Goal: Task Accomplishment & Management: Complete application form

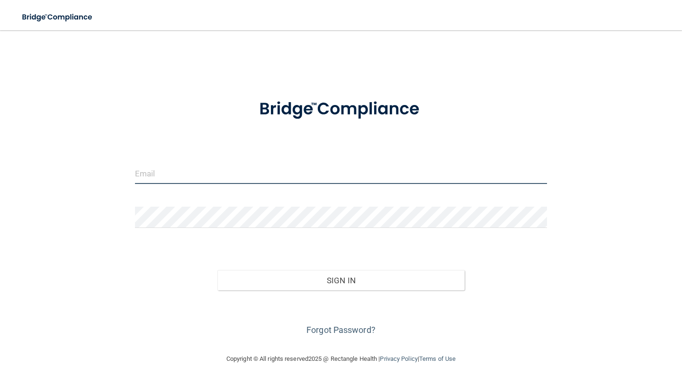
click at [296, 176] on input "email" at bounding box center [341, 173] width 412 height 21
type input "[PERSON_NAME][EMAIL_ADDRESS][PERSON_NAME][DOMAIN_NAME]"
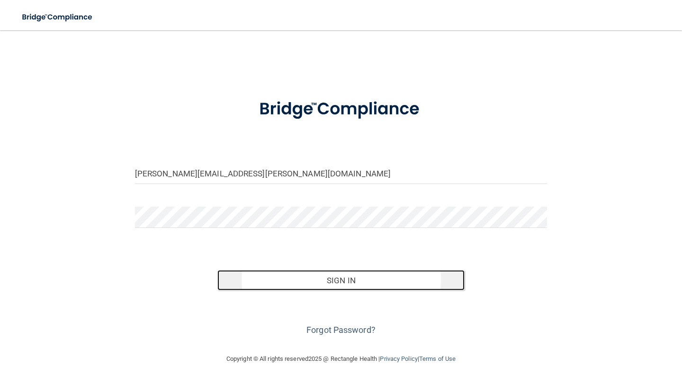
click at [308, 277] on button "Sign In" at bounding box center [340, 280] width 247 height 21
click at [331, 278] on button "Sign In" at bounding box center [340, 280] width 247 height 21
click at [318, 285] on button "Sign In" at bounding box center [340, 280] width 247 height 21
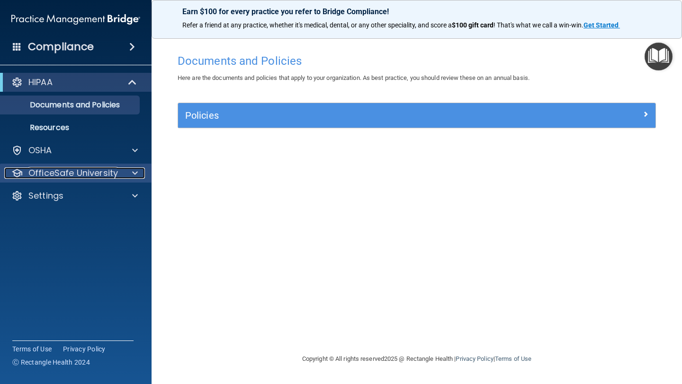
click at [118, 174] on div "OfficeSafe University" at bounding box center [62, 173] width 117 height 11
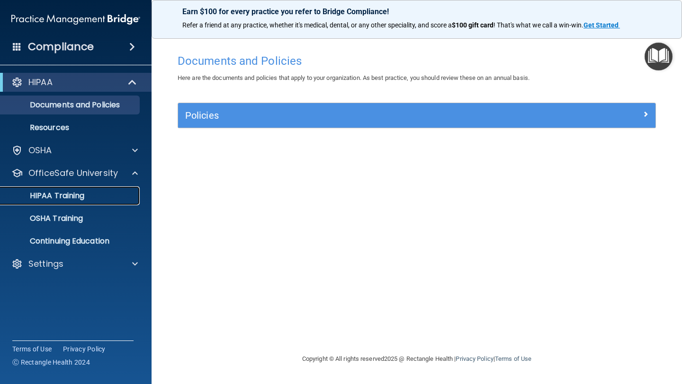
click at [75, 193] on p "HIPAA Training" at bounding box center [45, 195] width 78 height 9
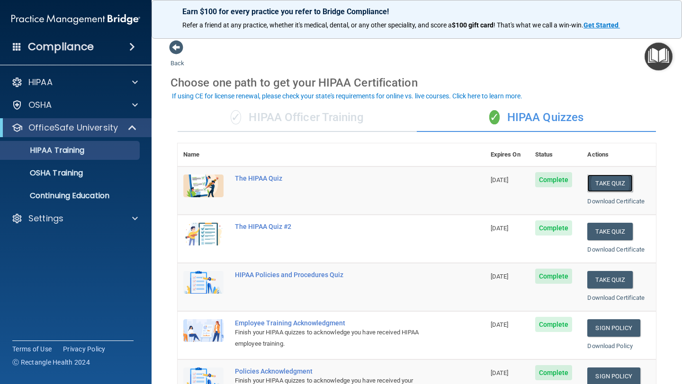
click at [606, 183] on button "Take Quiz" at bounding box center [609, 184] width 45 height 18
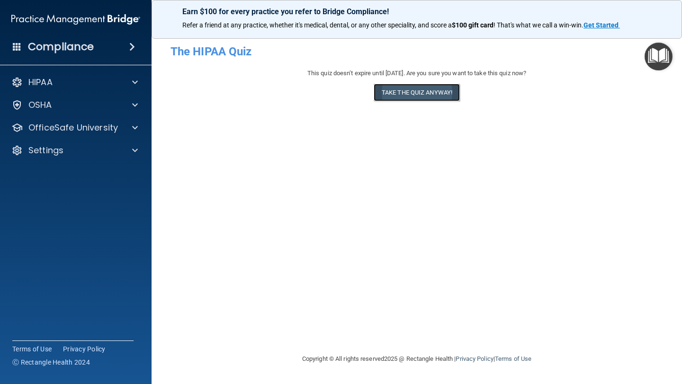
click at [438, 96] on button "Take the quiz anyway!" at bounding box center [417, 93] width 86 height 18
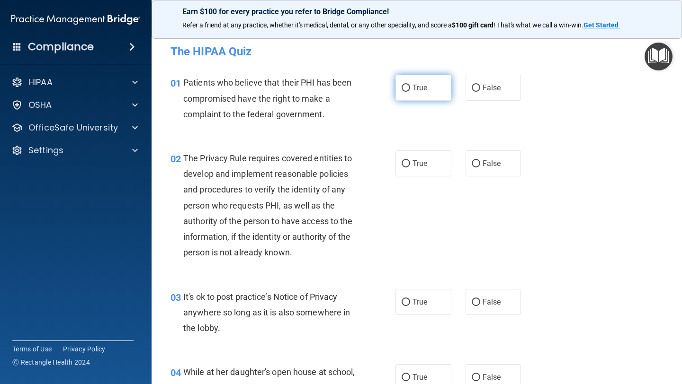
click at [438, 96] on label "True" at bounding box center [423, 88] width 56 height 26
click at [410, 92] on input "True" at bounding box center [405, 88] width 9 height 7
radio input "true"
click at [427, 165] on span "True" at bounding box center [419, 163] width 15 height 9
click at [410, 165] on input "True" at bounding box center [405, 163] width 9 height 7
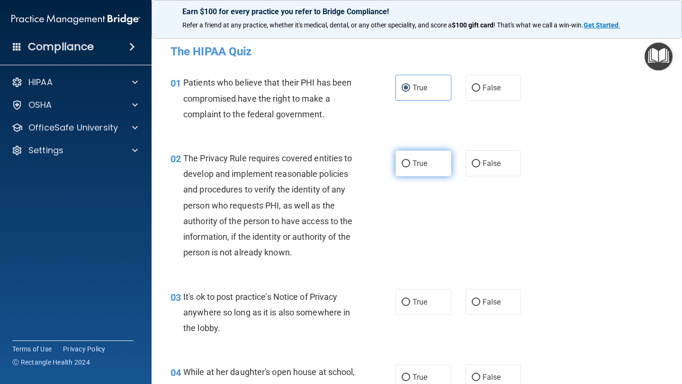
radio input "true"
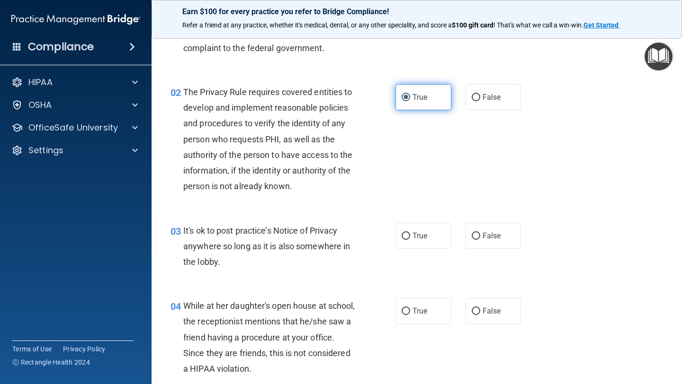
scroll to position [73, 0]
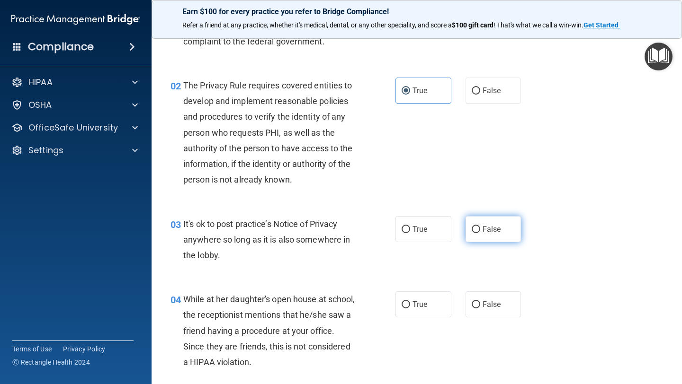
click at [484, 236] on label "False" at bounding box center [493, 229] width 56 height 26
click at [480, 233] on input "False" at bounding box center [476, 229] width 9 height 7
radio input "true"
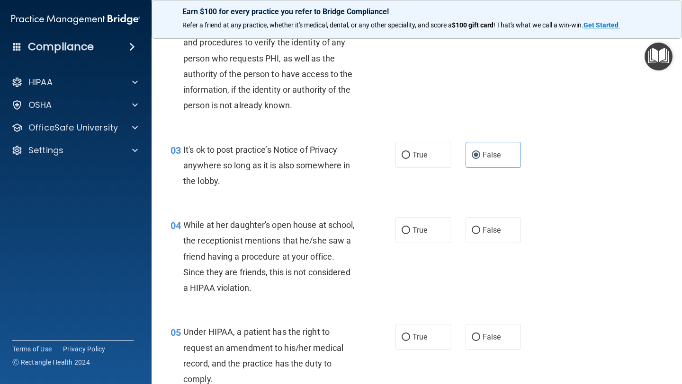
scroll to position [148, 0]
click at [480, 232] on label "False" at bounding box center [493, 229] width 56 height 26
click at [480, 232] on input "False" at bounding box center [476, 229] width 9 height 7
radio input "true"
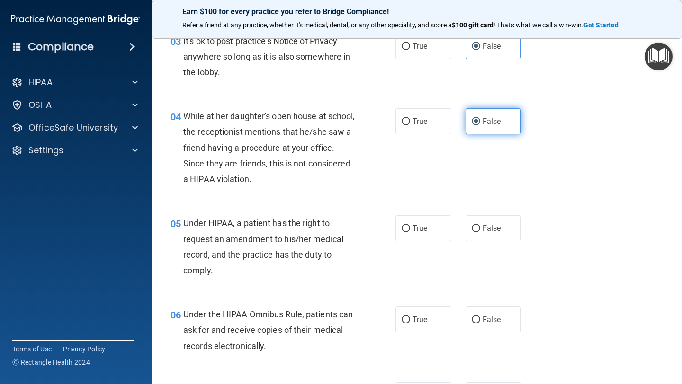
scroll to position [258, 0]
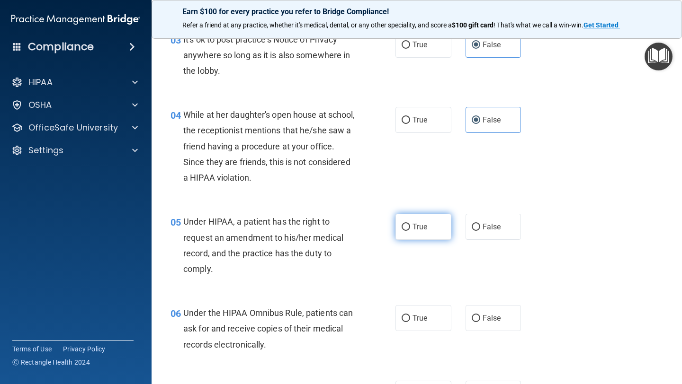
click at [434, 226] on label "True" at bounding box center [423, 227] width 56 height 26
click at [410, 226] on input "True" at bounding box center [405, 227] width 9 height 7
radio input "true"
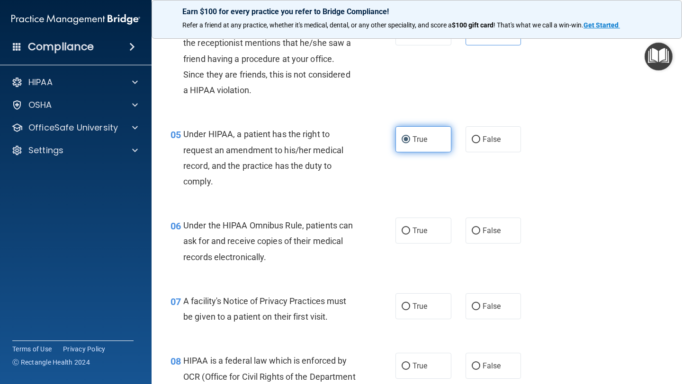
scroll to position [348, 0]
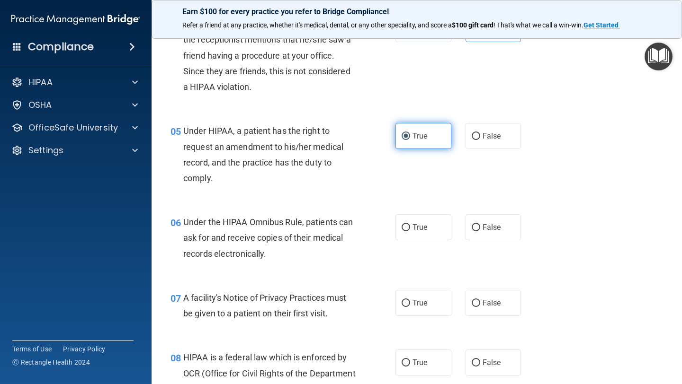
click at [434, 226] on label "True" at bounding box center [423, 227] width 56 height 26
click at [410, 226] on input "True" at bounding box center [405, 227] width 9 height 7
radio input "true"
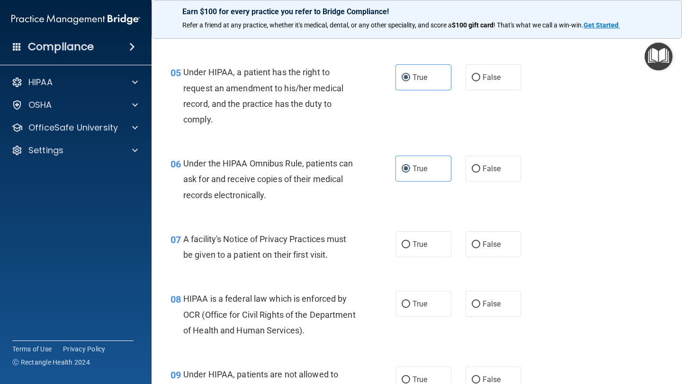
scroll to position [410, 0]
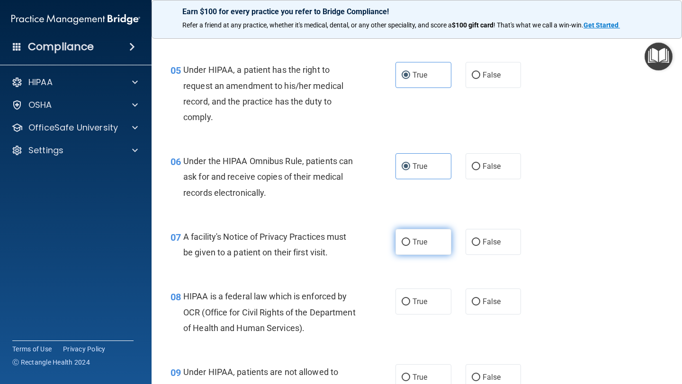
click at [421, 241] on span "True" at bounding box center [419, 242] width 15 height 9
click at [410, 241] on input "True" at bounding box center [405, 242] width 9 height 7
radio input "true"
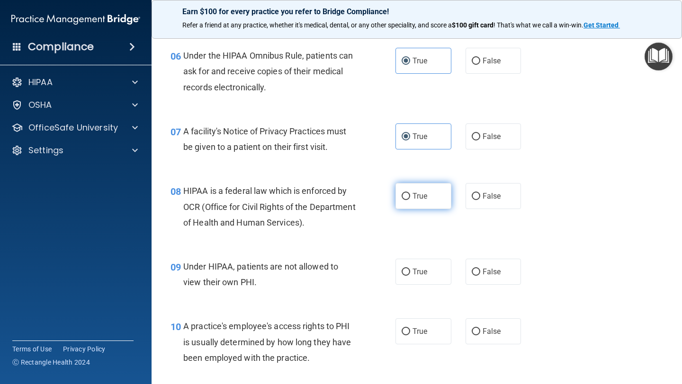
scroll to position [519, 0]
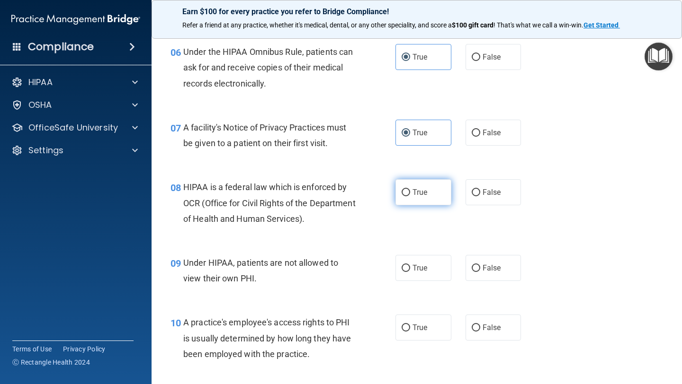
click at [425, 197] on label "True" at bounding box center [423, 192] width 56 height 26
click at [410, 196] on input "True" at bounding box center [405, 192] width 9 height 7
radio input "true"
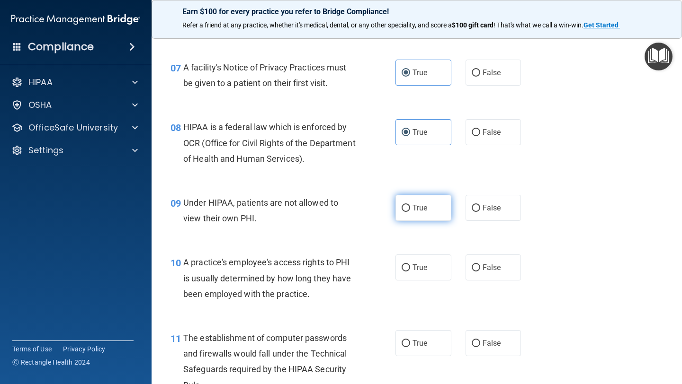
scroll to position [581, 0]
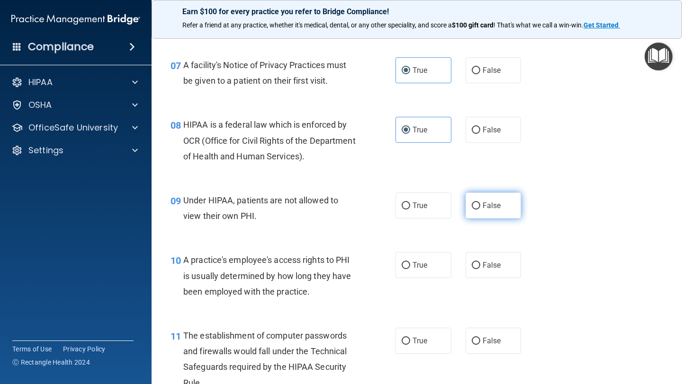
click at [488, 214] on label "False" at bounding box center [493, 206] width 56 height 26
click at [480, 210] on input "False" at bounding box center [476, 206] width 9 height 7
radio input "true"
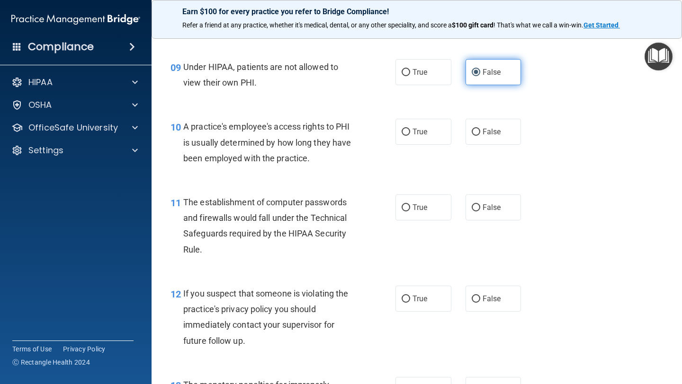
scroll to position [716, 0]
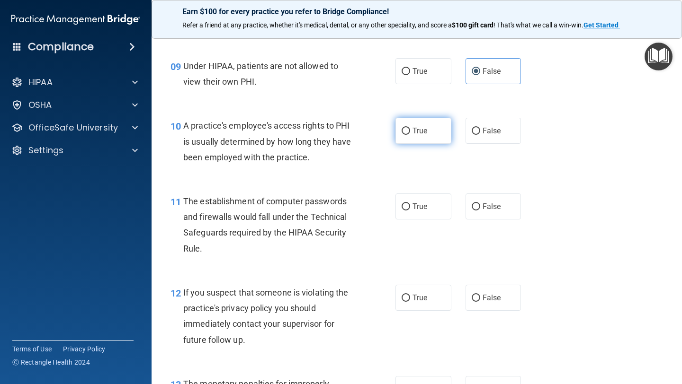
click at [436, 136] on label "True" at bounding box center [423, 131] width 56 height 26
click at [410, 135] on input "True" at bounding box center [405, 131] width 9 height 7
radio input "true"
click at [424, 209] on span "True" at bounding box center [419, 206] width 15 height 9
click at [410, 209] on input "True" at bounding box center [405, 207] width 9 height 7
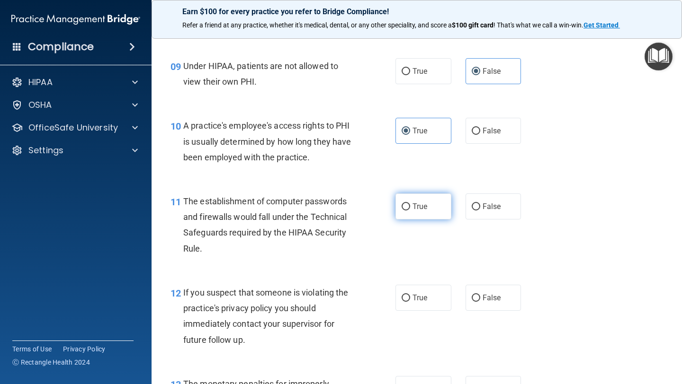
radio input "true"
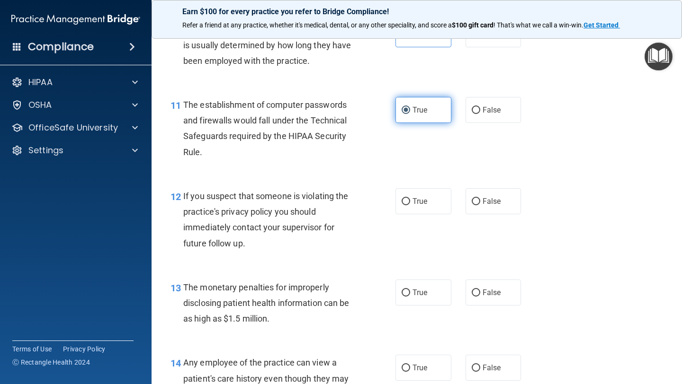
scroll to position [813, 0]
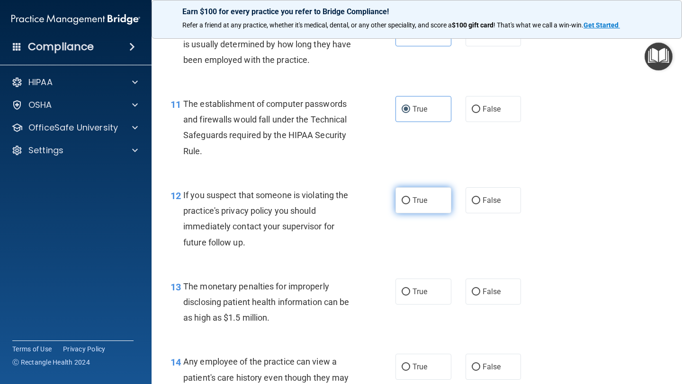
click at [424, 201] on span "True" at bounding box center [419, 200] width 15 height 9
click at [410, 201] on input "True" at bounding box center [405, 200] width 9 height 7
radio input "true"
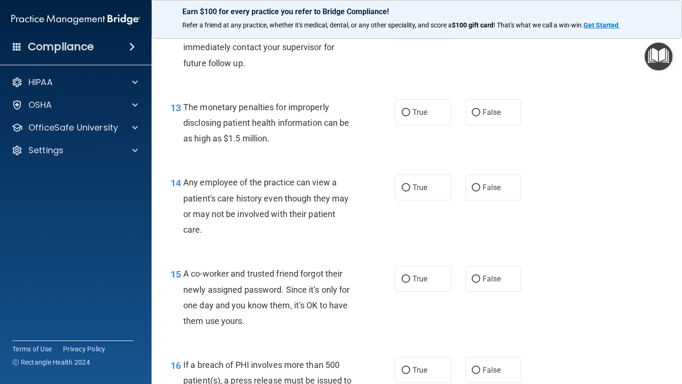
scroll to position [1000, 0]
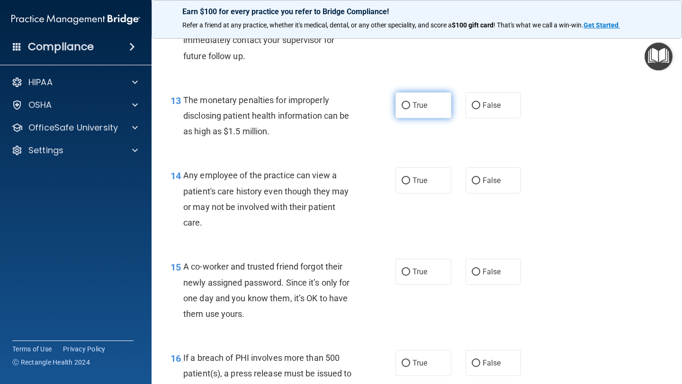
click at [436, 101] on label "True" at bounding box center [423, 105] width 56 height 26
click at [410, 102] on input "True" at bounding box center [405, 105] width 9 height 7
radio input "true"
click at [505, 167] on div "14 Any employee of the practice can view a patient's care history even though t…" at bounding box center [416, 201] width 507 height 91
click at [503, 177] on label "False" at bounding box center [493, 181] width 56 height 26
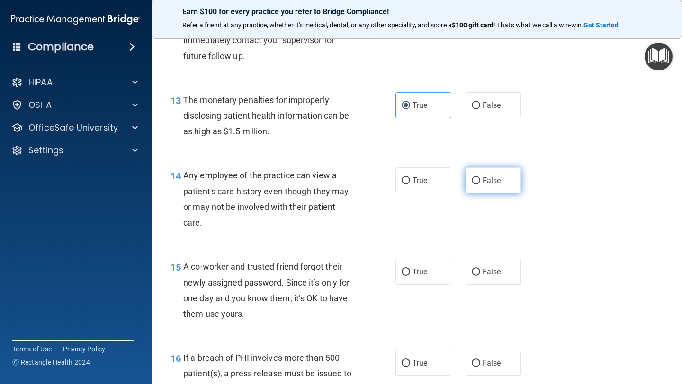
click at [480, 178] on input "False" at bounding box center [476, 181] width 9 height 7
radio input "true"
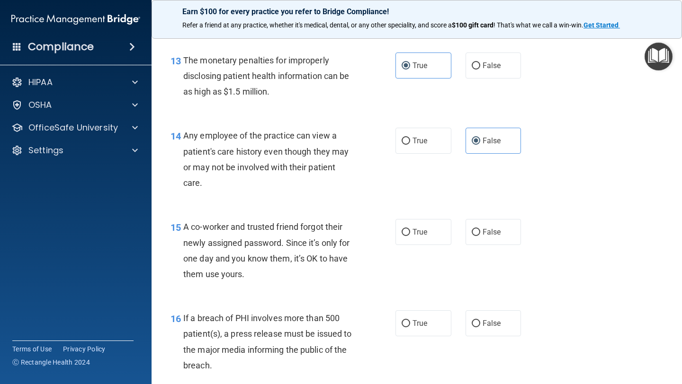
scroll to position [1043, 0]
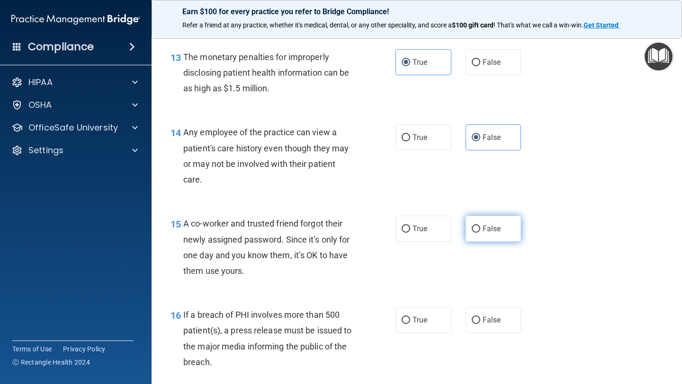
click at [483, 229] on span "False" at bounding box center [491, 228] width 18 height 9
click at [480, 229] on input "False" at bounding box center [476, 229] width 9 height 7
radio input "true"
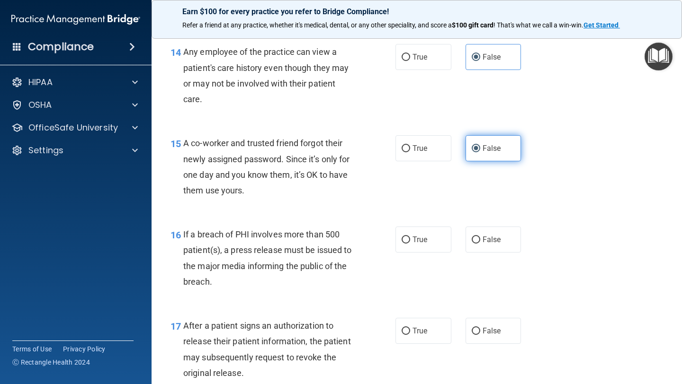
scroll to position [1150, 0]
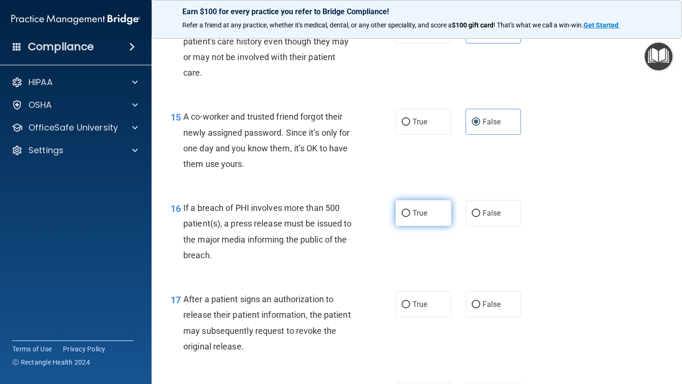
click at [437, 209] on label "True" at bounding box center [423, 213] width 56 height 26
click at [410, 210] on input "True" at bounding box center [405, 213] width 9 height 7
radio input "true"
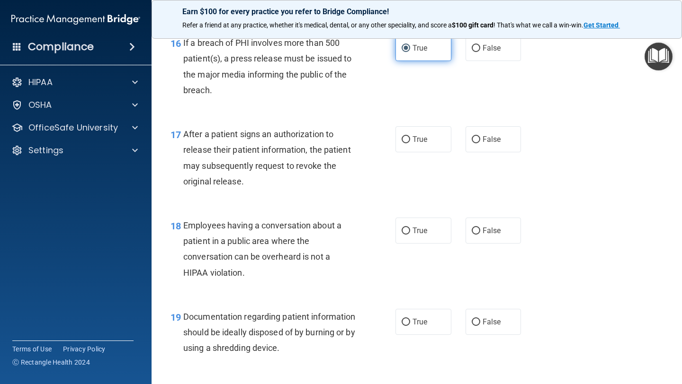
scroll to position [1317, 0]
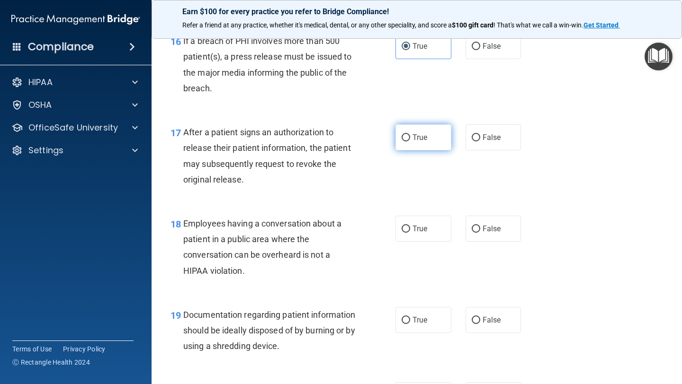
click at [426, 138] on span "True" at bounding box center [419, 137] width 15 height 9
click at [410, 138] on input "True" at bounding box center [405, 137] width 9 height 7
radio input "true"
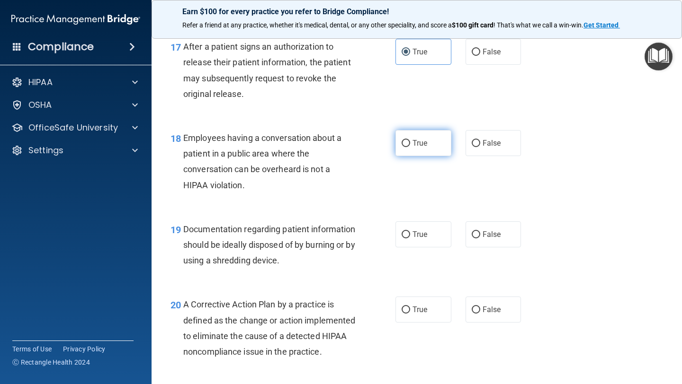
scroll to position [1405, 0]
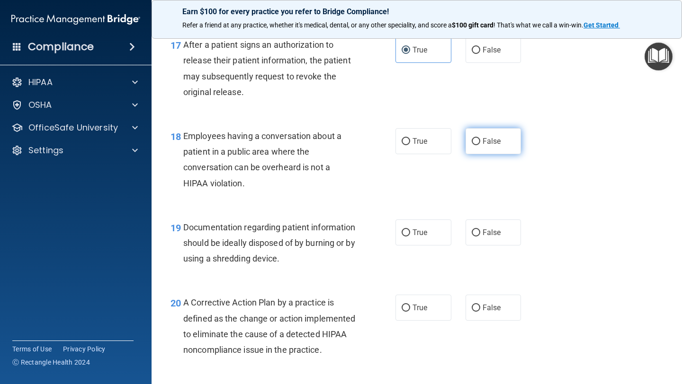
click at [485, 143] on span "False" at bounding box center [491, 141] width 18 height 9
click at [480, 143] on input "False" at bounding box center [476, 141] width 9 height 7
radio input "true"
click at [428, 231] on label "True" at bounding box center [423, 233] width 56 height 26
click at [410, 231] on input "True" at bounding box center [405, 233] width 9 height 7
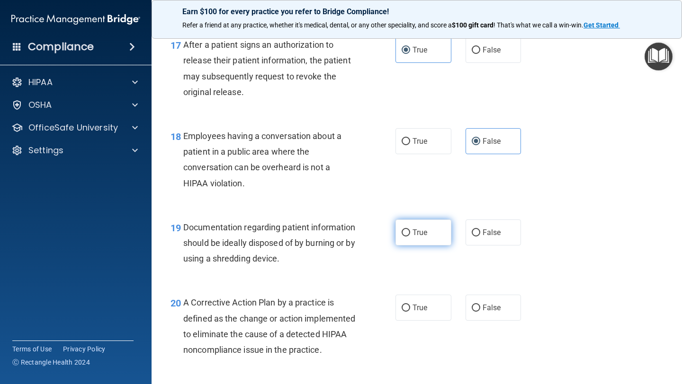
radio input "true"
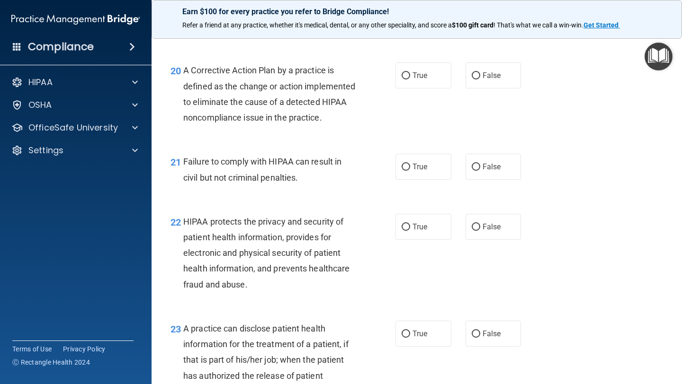
scroll to position [1638, 0]
click at [431, 75] on label "True" at bounding box center [423, 75] width 56 height 26
click at [410, 75] on input "True" at bounding box center [405, 75] width 9 height 7
radio input "true"
click at [417, 179] on label "True" at bounding box center [423, 166] width 56 height 26
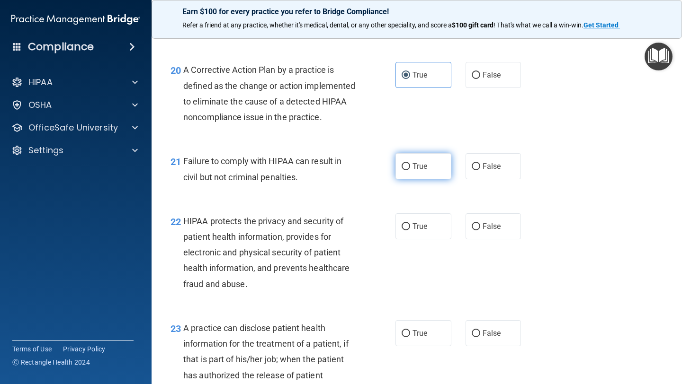
click at [410, 170] on input "True" at bounding box center [405, 166] width 9 height 7
radio input "true"
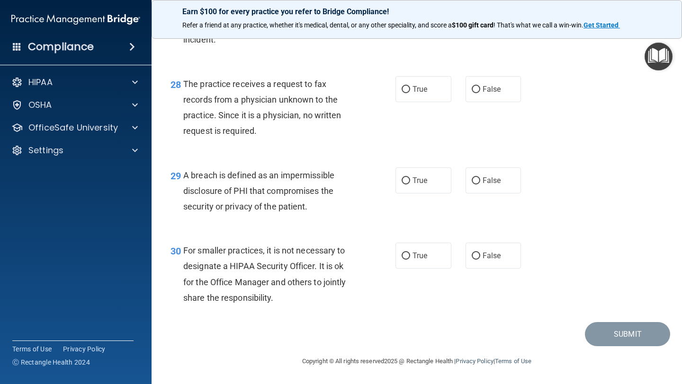
scroll to position [2386, 0]
click at [469, 258] on label "False" at bounding box center [493, 256] width 56 height 26
click at [472, 258] on input "False" at bounding box center [476, 256] width 9 height 7
radio input "true"
click at [425, 262] on label "True" at bounding box center [423, 256] width 56 height 26
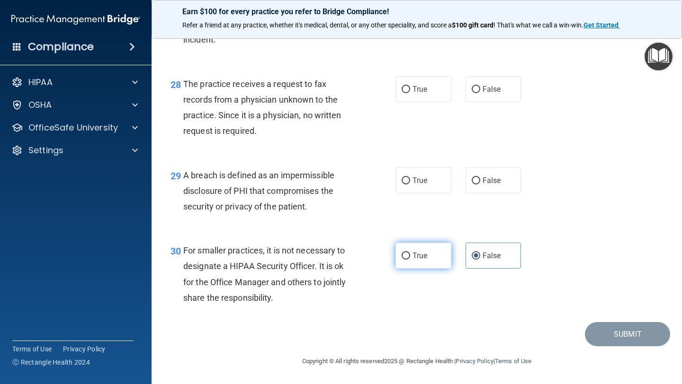
click at [410, 260] on input "True" at bounding box center [405, 256] width 9 height 7
radio input "true"
radio input "false"
click at [428, 184] on label "True" at bounding box center [423, 181] width 56 height 26
click at [410, 184] on input "True" at bounding box center [405, 181] width 9 height 7
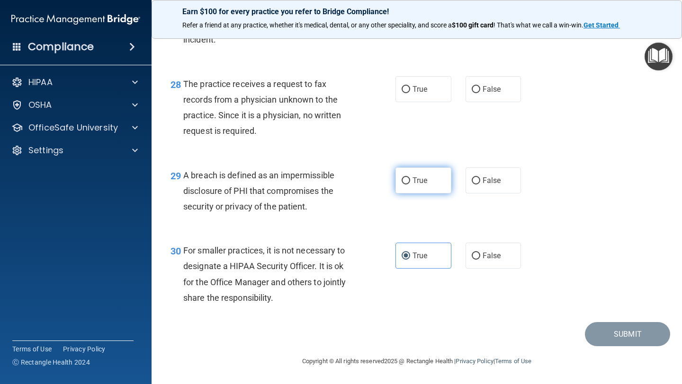
radio input "true"
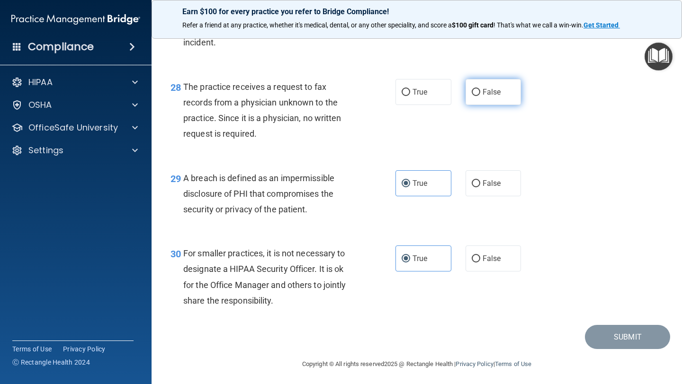
click at [467, 105] on label "False" at bounding box center [493, 92] width 56 height 26
click at [472, 96] on input "False" at bounding box center [476, 92] width 9 height 7
radio input "true"
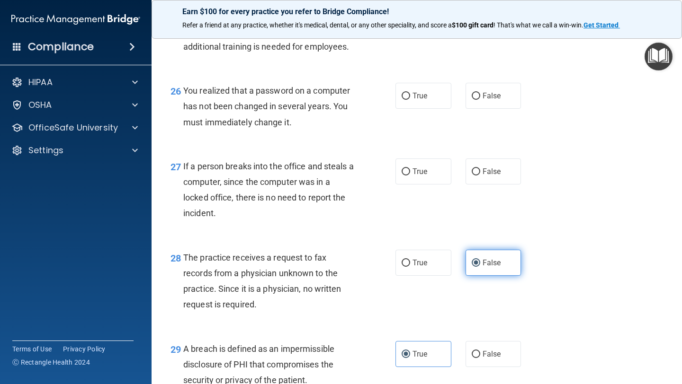
scroll to position [2195, 0]
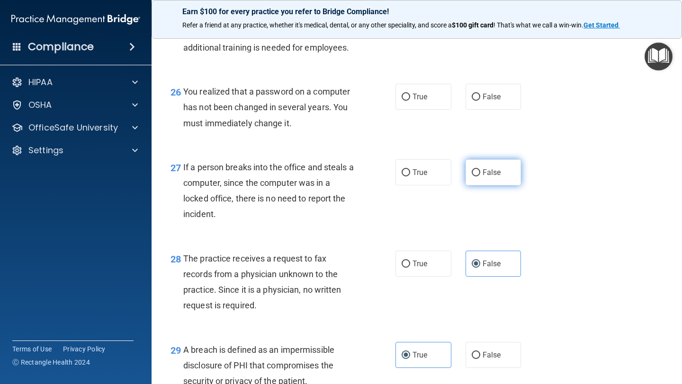
click at [479, 177] on input "False" at bounding box center [476, 172] width 9 height 7
radio input "true"
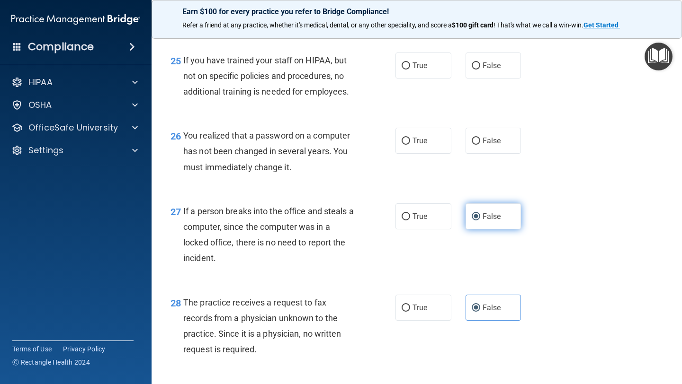
scroll to position [2148, 0]
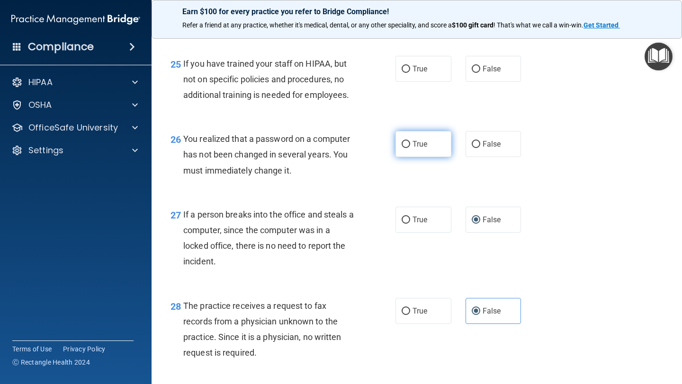
click at [432, 157] on label "True" at bounding box center [423, 144] width 56 height 26
click at [410, 148] on input "True" at bounding box center [405, 144] width 9 height 7
radio input "true"
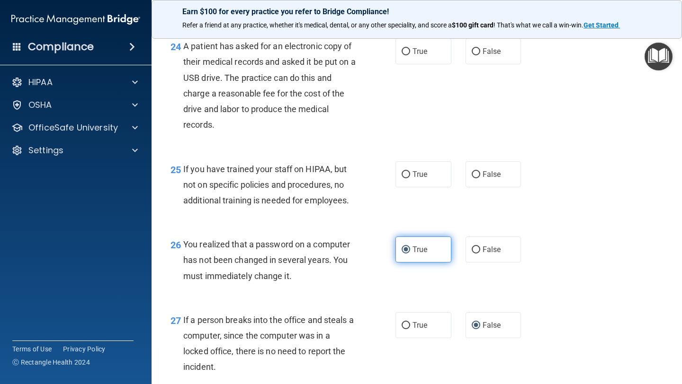
scroll to position [2042, 0]
click at [478, 188] on label "False" at bounding box center [493, 175] width 56 height 26
click at [478, 179] on input "False" at bounding box center [476, 175] width 9 height 7
radio input "true"
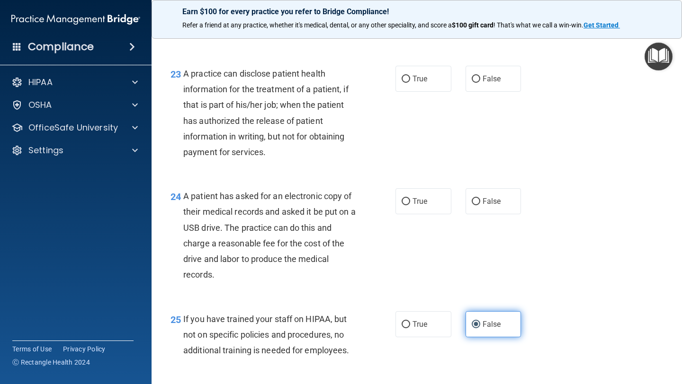
scroll to position [1891, 0]
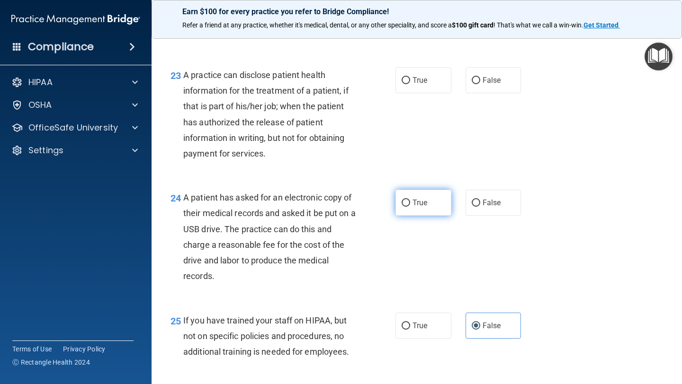
click at [441, 214] on label "True" at bounding box center [423, 203] width 56 height 26
click at [410, 207] on input "True" at bounding box center [405, 203] width 9 height 7
radio input "true"
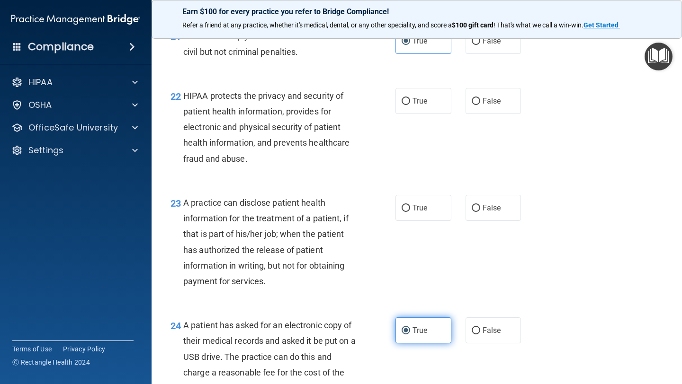
scroll to position [1756, 0]
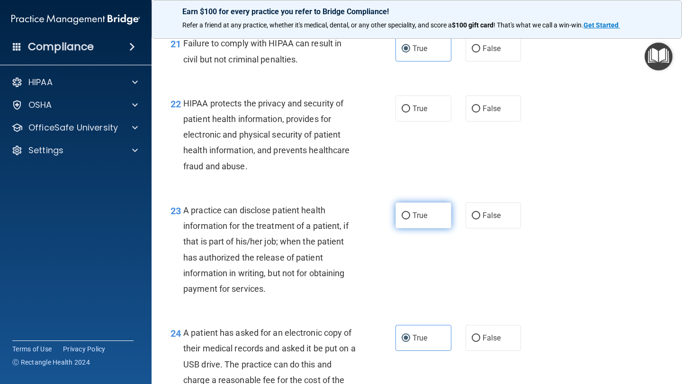
click at [425, 229] on label "True" at bounding box center [423, 216] width 56 height 26
click at [410, 220] on input "True" at bounding box center [405, 216] width 9 height 7
radio input "true"
click at [428, 122] on label "True" at bounding box center [423, 109] width 56 height 26
click at [410, 113] on input "True" at bounding box center [405, 109] width 9 height 7
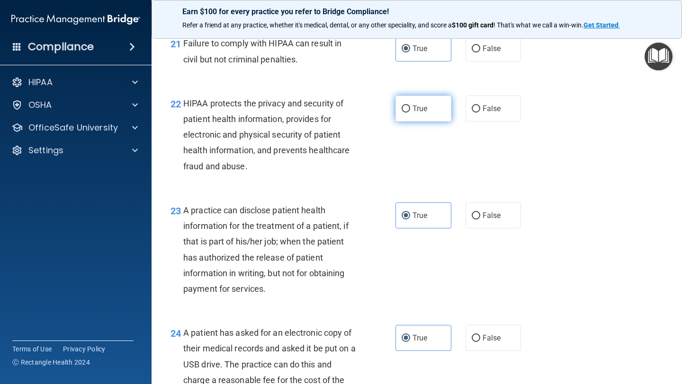
radio input "true"
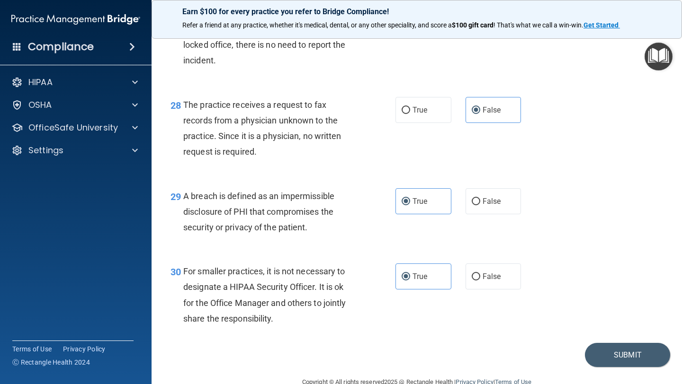
scroll to position [2386, 0]
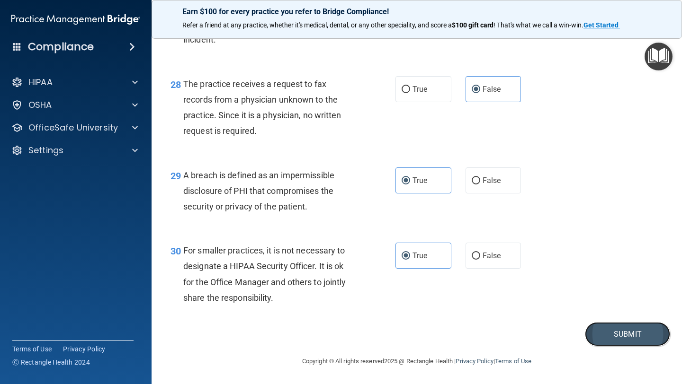
click at [604, 334] on button "Submit" at bounding box center [627, 334] width 85 height 24
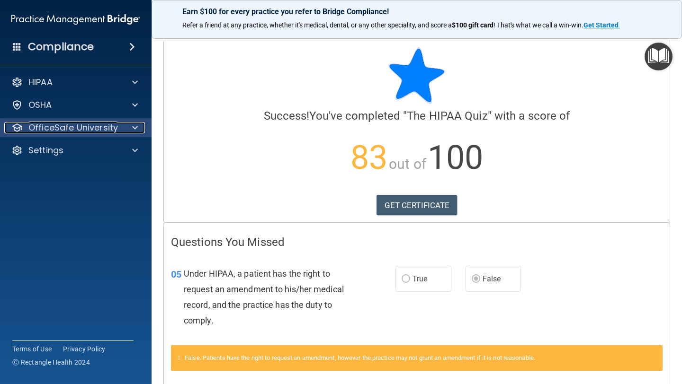
click at [139, 132] on div at bounding box center [134, 127] width 24 height 11
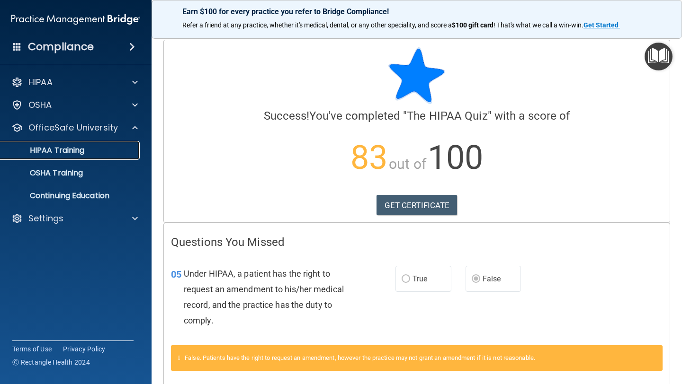
click at [92, 150] on div "HIPAA Training" at bounding box center [70, 150] width 129 height 9
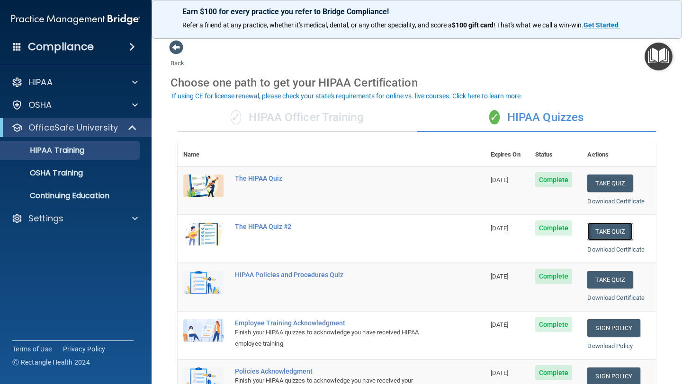
click at [614, 229] on button "Take Quiz" at bounding box center [609, 232] width 45 height 18
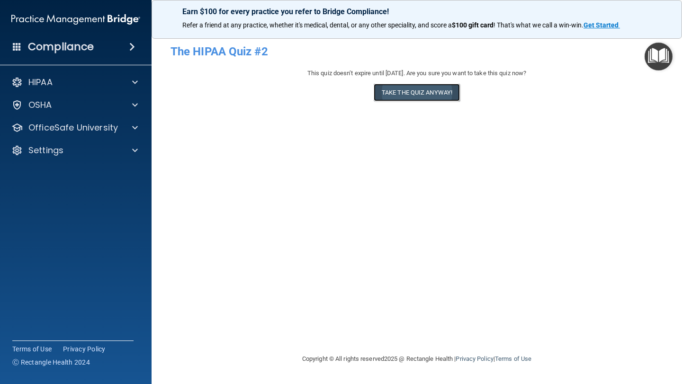
click at [439, 95] on button "Take the quiz anyway!" at bounding box center [417, 93] width 86 height 18
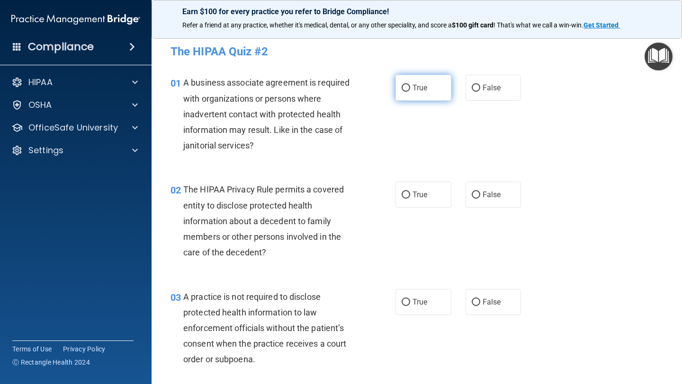
click at [439, 95] on label "True" at bounding box center [423, 88] width 56 height 26
click at [410, 92] on input "True" at bounding box center [405, 88] width 9 height 7
radio input "true"
click at [492, 201] on label "False" at bounding box center [493, 195] width 56 height 26
click at [480, 199] on input "False" at bounding box center [476, 195] width 9 height 7
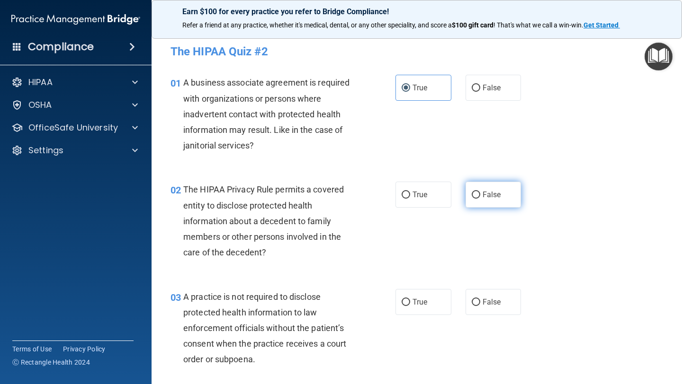
radio input "true"
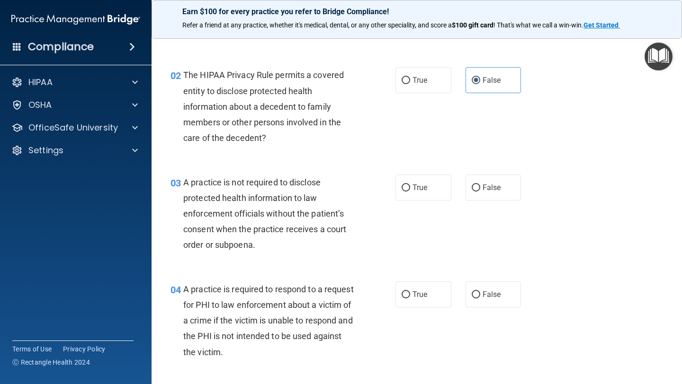
scroll to position [114, 0]
click at [417, 189] on span "True" at bounding box center [419, 188] width 15 height 9
click at [410, 189] on input "True" at bounding box center [405, 188] width 9 height 7
radio input "true"
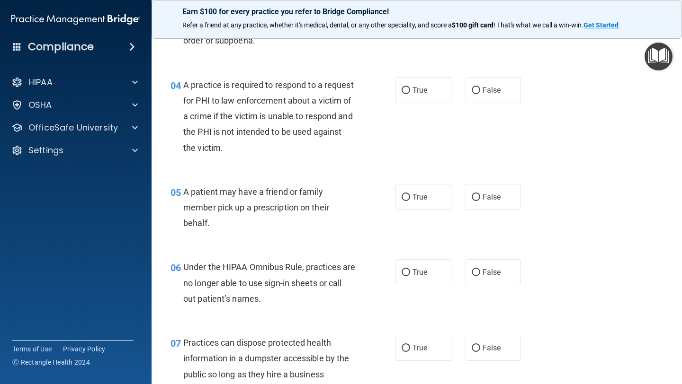
scroll to position [319, 0]
click at [428, 101] on label "True" at bounding box center [423, 91] width 56 height 26
click at [410, 95] on input "True" at bounding box center [405, 91] width 9 height 7
radio input "true"
click at [481, 204] on label "False" at bounding box center [493, 198] width 56 height 26
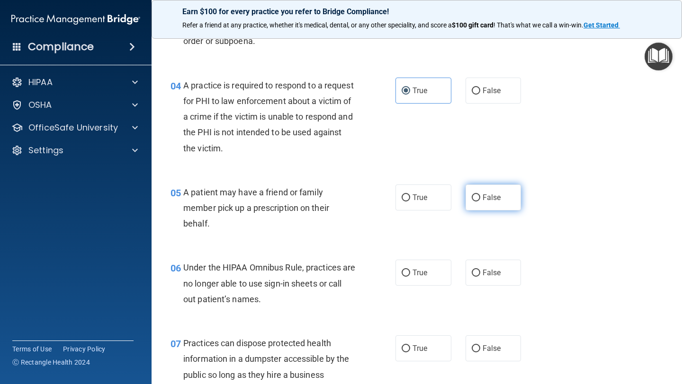
click at [480, 202] on input "False" at bounding box center [476, 198] width 9 height 7
radio input "true"
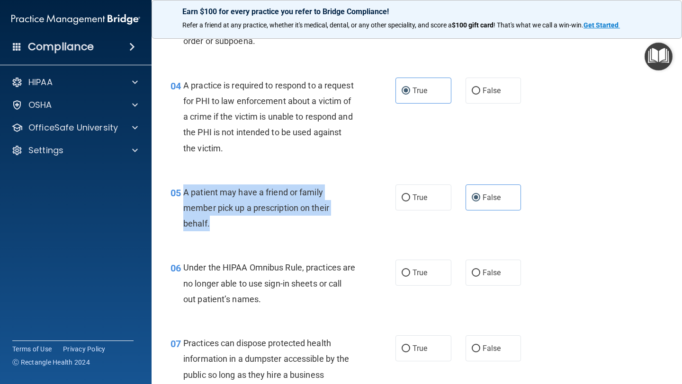
drag, startPoint x: 220, startPoint y: 221, endPoint x: 180, endPoint y: 194, distance: 47.9
click at [180, 194] on div "05 A patient may have a friend or family member pick up a prescription on their…" at bounding box center [282, 211] width 253 height 52
copy div "A patient may have a friend or family member pick up a prescription on their be…"
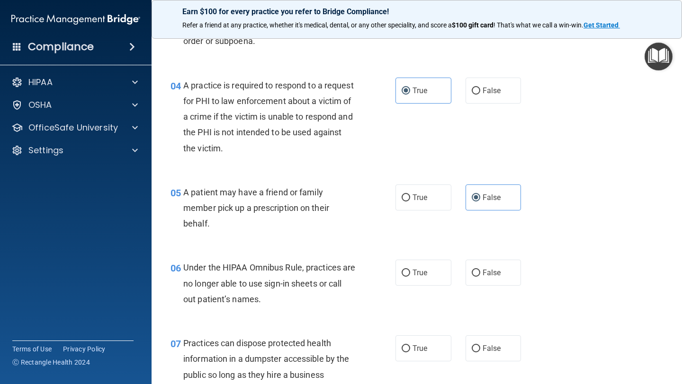
click at [337, 185] on div "A patient may have a friend or family member pick up a prescription on their be…" at bounding box center [272, 208] width 179 height 47
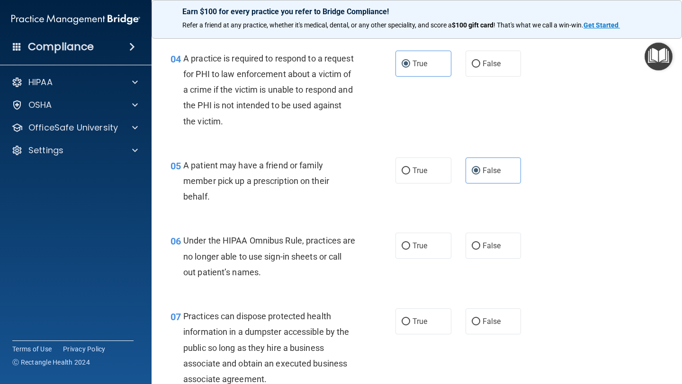
scroll to position [348, 0]
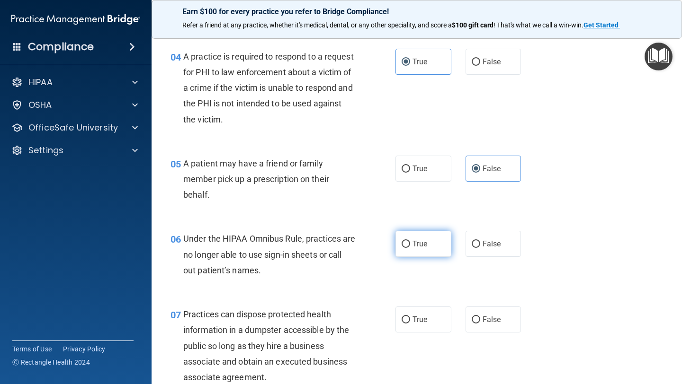
click at [417, 245] on span "True" at bounding box center [419, 244] width 15 height 9
click at [410, 245] on input "True" at bounding box center [405, 244] width 9 height 7
radio input "true"
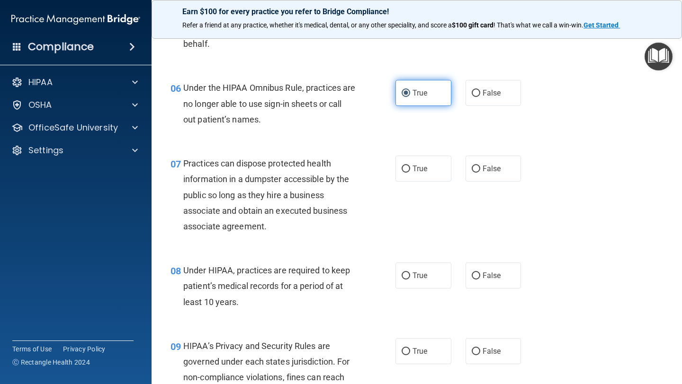
scroll to position [503, 0]
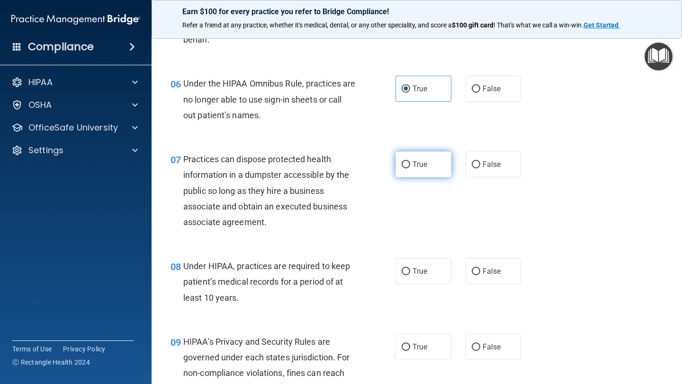
click at [437, 159] on label "True" at bounding box center [423, 164] width 56 height 26
click at [410, 161] on input "True" at bounding box center [405, 164] width 9 height 7
radio input "true"
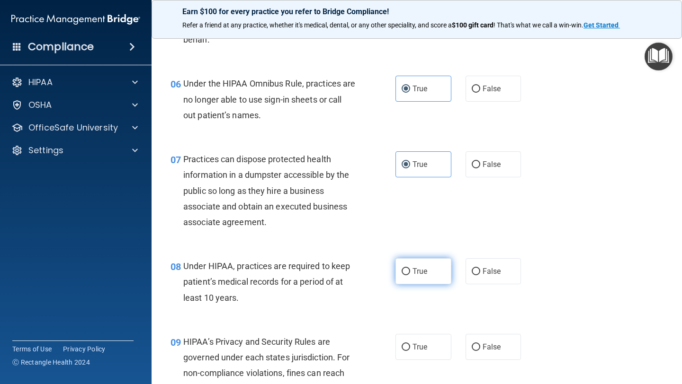
click at [411, 274] on label "True" at bounding box center [423, 271] width 56 height 26
click at [410, 274] on input "True" at bounding box center [405, 271] width 9 height 7
radio input "true"
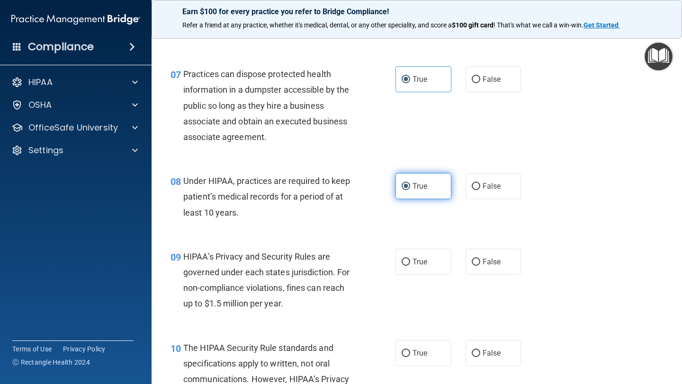
scroll to position [589, 0]
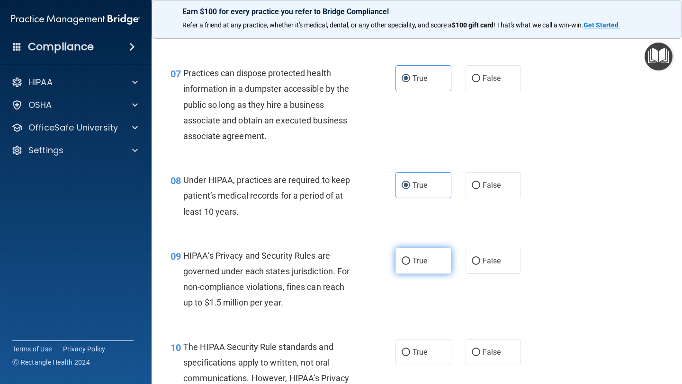
click at [413, 261] on span "True" at bounding box center [419, 261] width 15 height 9
click at [410, 261] on input "True" at bounding box center [405, 261] width 9 height 7
radio input "true"
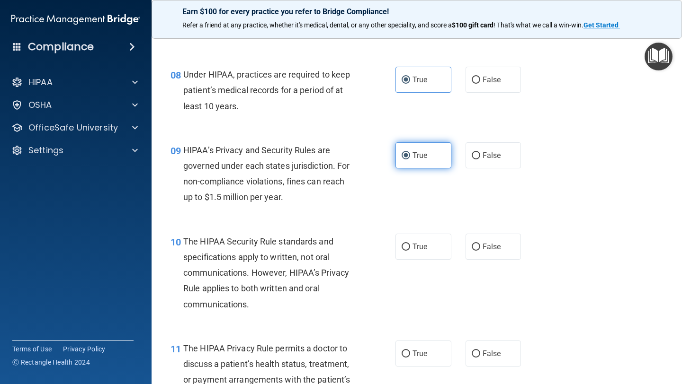
scroll to position [697, 0]
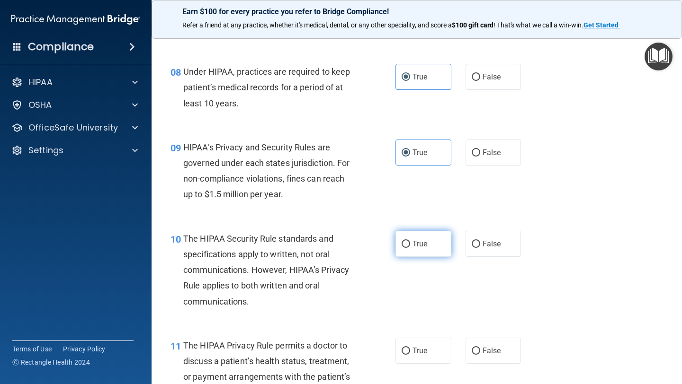
click at [414, 241] on span "True" at bounding box center [419, 244] width 15 height 9
click at [410, 241] on input "True" at bounding box center [405, 244] width 9 height 7
radio input "true"
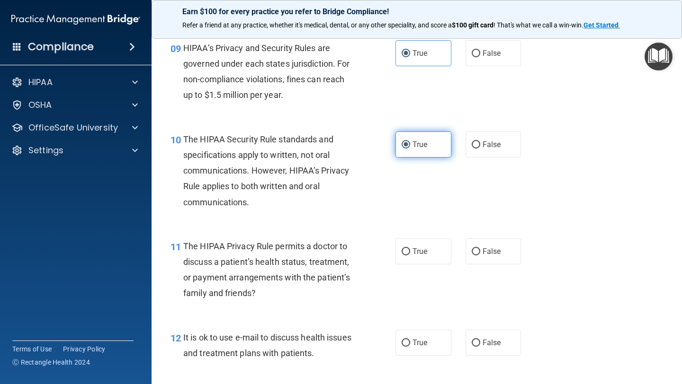
scroll to position [802, 0]
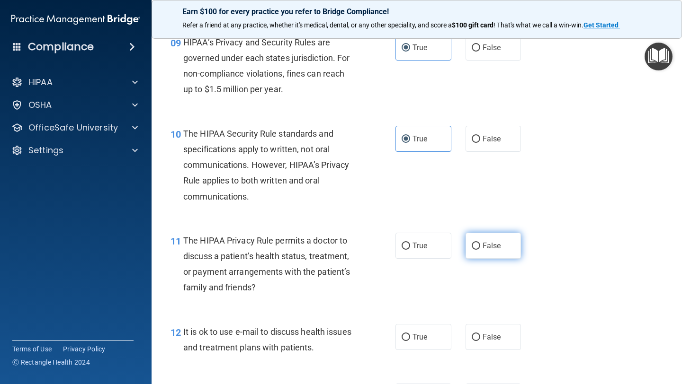
click at [477, 255] on label "False" at bounding box center [493, 246] width 56 height 26
click at [477, 250] on input "False" at bounding box center [476, 246] width 9 height 7
radio input "true"
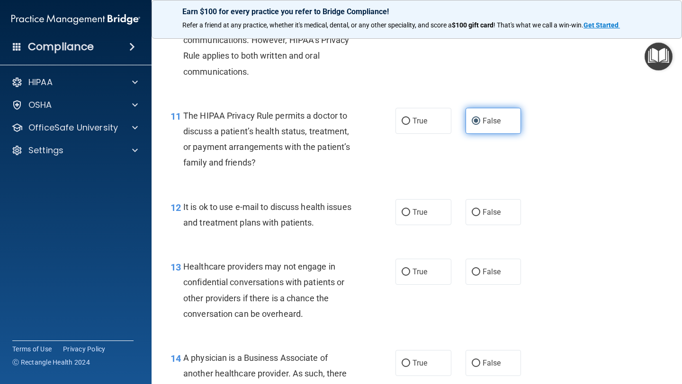
scroll to position [936, 0]
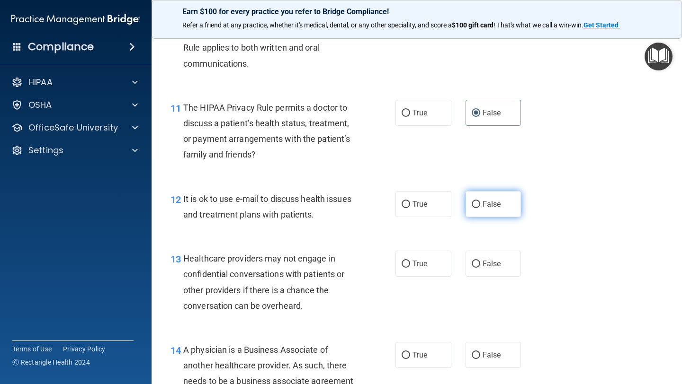
click at [477, 207] on input "False" at bounding box center [476, 204] width 9 height 7
radio input "true"
click at [428, 265] on label "True" at bounding box center [423, 264] width 56 height 26
click at [410, 265] on input "True" at bounding box center [405, 264] width 9 height 7
radio input "true"
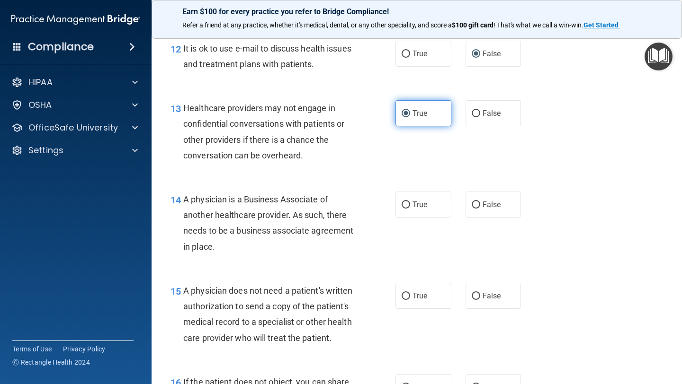
scroll to position [1087, 0]
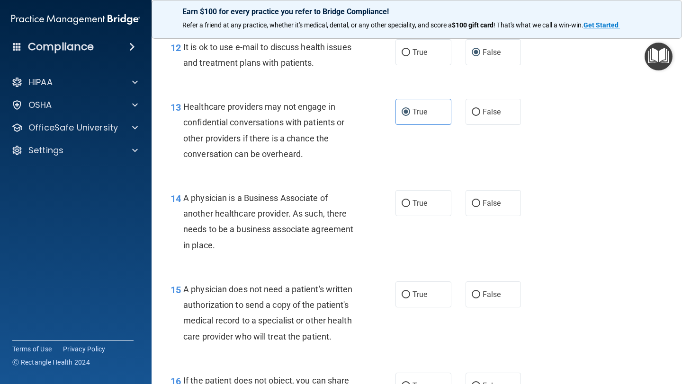
click at [428, 217] on div "14 A physician is a Business Associate of another healthcare provider. As such,…" at bounding box center [416, 223] width 507 height 91
click at [428, 212] on label "True" at bounding box center [423, 203] width 56 height 26
click at [410, 207] on input "True" at bounding box center [405, 203] width 9 height 7
radio input "true"
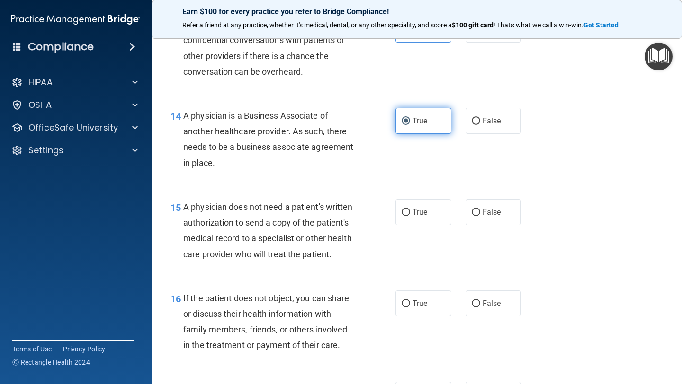
scroll to position [1172, 0]
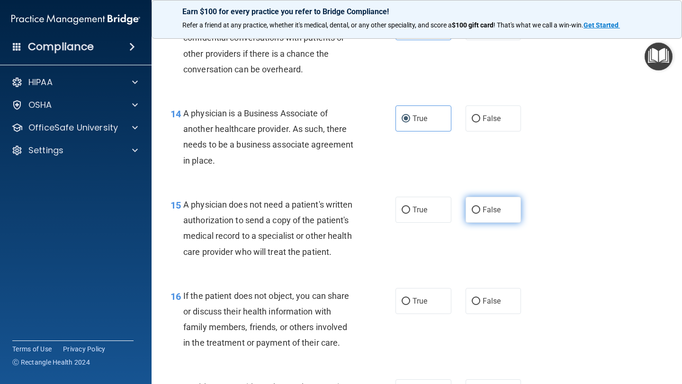
click at [472, 209] on input "False" at bounding box center [476, 210] width 9 height 7
radio input "true"
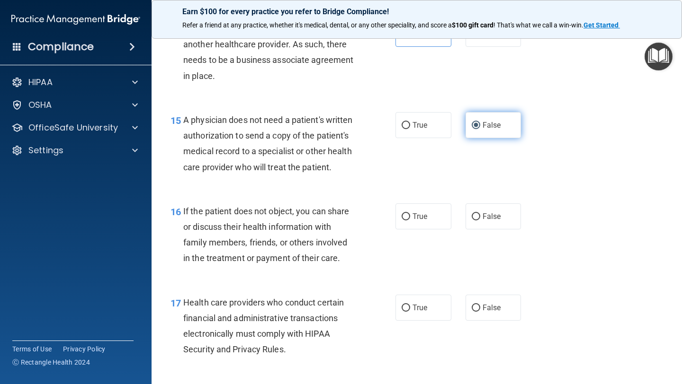
scroll to position [1257, 0]
click at [424, 220] on span "True" at bounding box center [419, 217] width 15 height 9
click at [410, 220] on input "True" at bounding box center [405, 217] width 9 height 7
radio input "true"
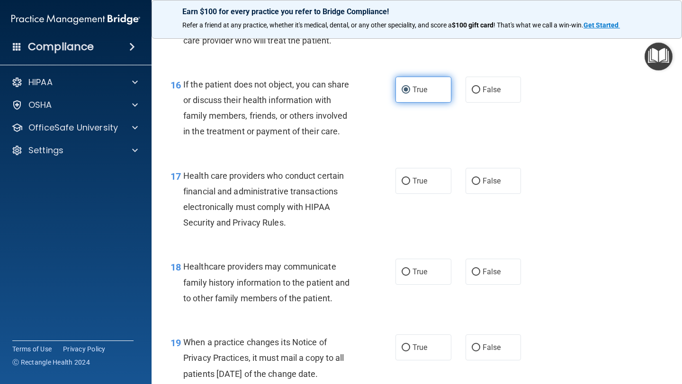
scroll to position [1384, 0]
click at [483, 105] on div "16 If the patient does not object, you can share or discuss their health inform…" at bounding box center [416, 109] width 507 height 91
click at [484, 97] on label "False" at bounding box center [493, 89] width 56 height 26
click at [480, 93] on input "False" at bounding box center [476, 89] width 9 height 7
radio input "true"
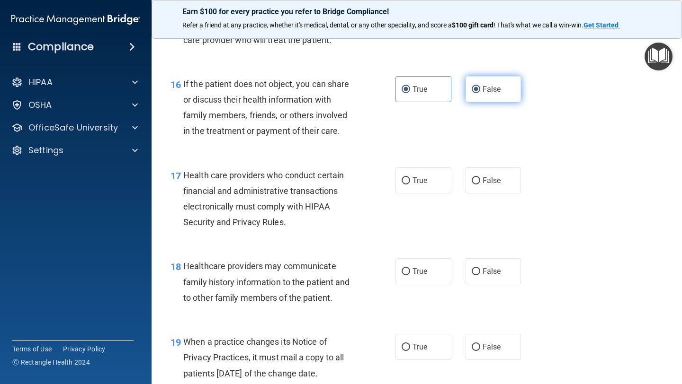
radio input "false"
click at [420, 183] on span "True" at bounding box center [419, 180] width 15 height 9
click at [410, 183] on input "True" at bounding box center [405, 181] width 9 height 7
radio input "true"
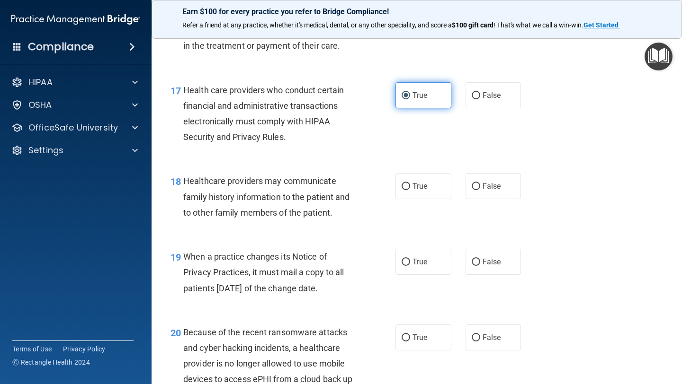
scroll to position [1470, 0]
click at [420, 183] on span "True" at bounding box center [419, 185] width 15 height 9
click at [410, 183] on input "True" at bounding box center [405, 186] width 9 height 7
radio input "true"
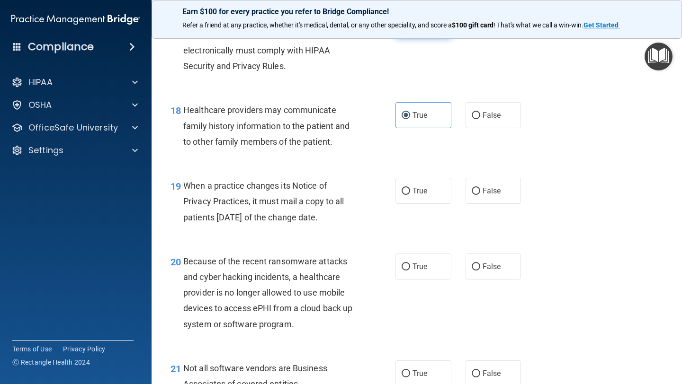
scroll to position [1550, 0]
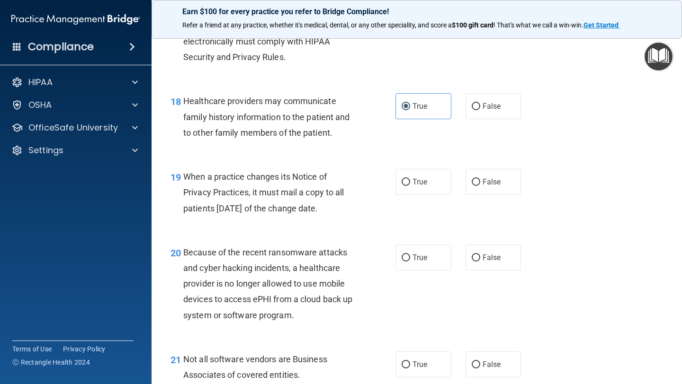
click at [420, 183] on span "True" at bounding box center [419, 182] width 15 height 9
click at [410, 183] on input "True" at bounding box center [405, 182] width 9 height 7
radio input "true"
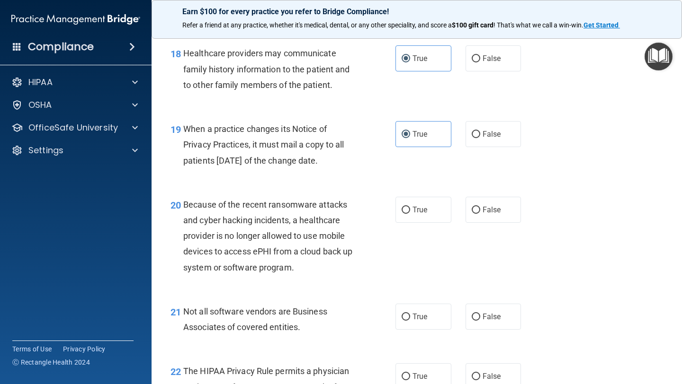
scroll to position [1602, 0]
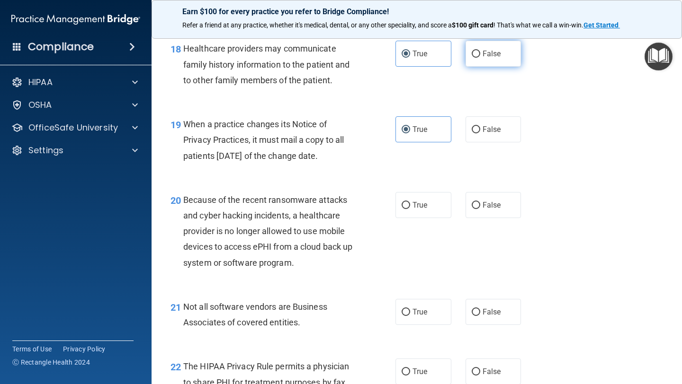
click at [475, 60] on label "False" at bounding box center [493, 54] width 56 height 26
click at [475, 58] on input "False" at bounding box center [476, 54] width 9 height 7
radio input "true"
radio input "false"
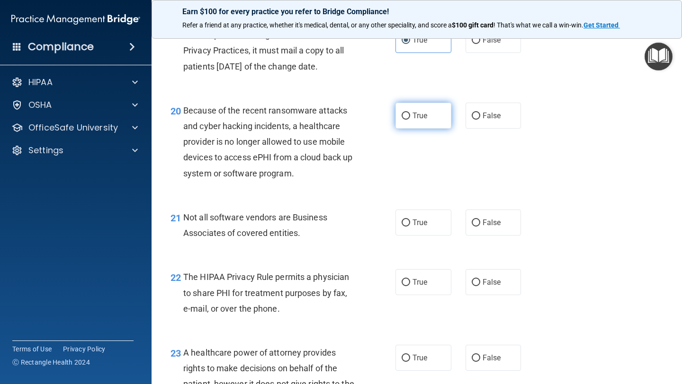
scroll to position [1692, 0]
click at [425, 124] on label "True" at bounding box center [423, 115] width 56 height 26
click at [410, 119] on input "True" at bounding box center [405, 115] width 9 height 7
radio input "true"
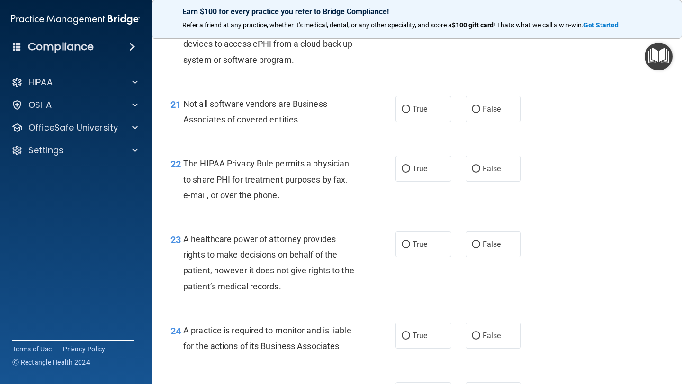
scroll to position [1810, 0]
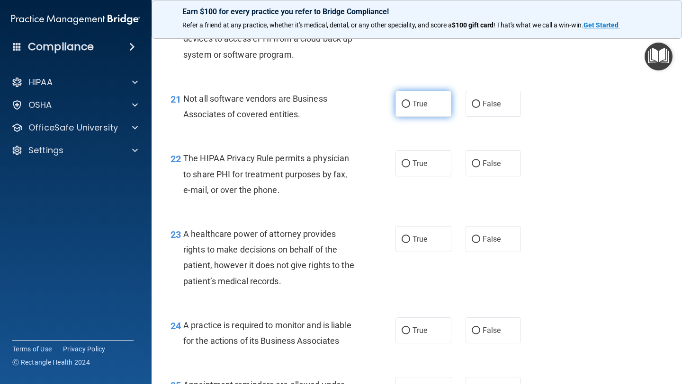
click at [426, 101] on span "True" at bounding box center [419, 103] width 15 height 9
click at [410, 101] on input "True" at bounding box center [405, 104] width 9 height 7
radio input "true"
click at [440, 168] on label "True" at bounding box center [423, 164] width 56 height 26
click at [410, 168] on input "True" at bounding box center [405, 163] width 9 height 7
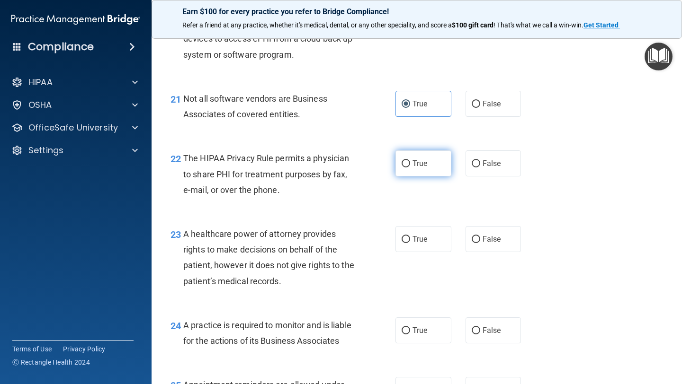
radio input "true"
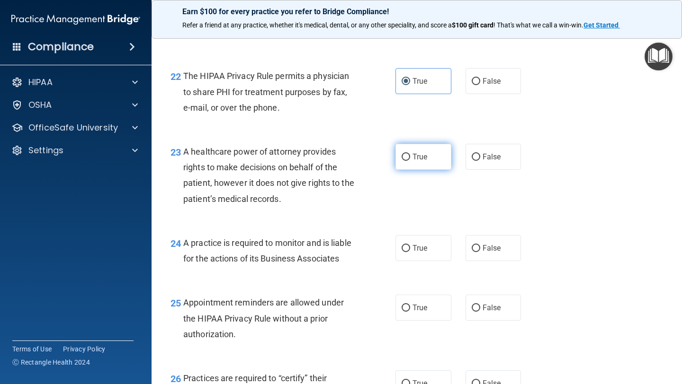
scroll to position [1894, 0]
click at [427, 161] on label "True" at bounding box center [423, 156] width 56 height 26
click at [410, 160] on input "True" at bounding box center [405, 156] width 9 height 7
radio input "true"
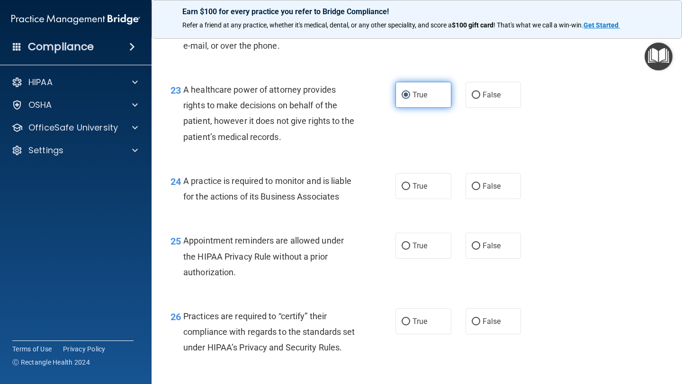
scroll to position [1957, 0]
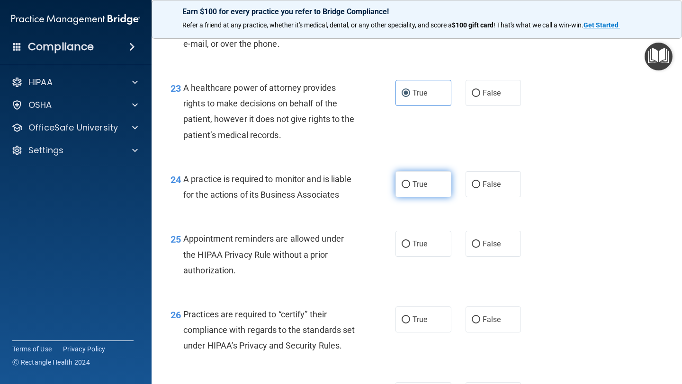
click at [415, 178] on label "True" at bounding box center [423, 184] width 56 height 26
click at [410, 181] on input "True" at bounding box center [405, 184] width 9 height 7
radio input "true"
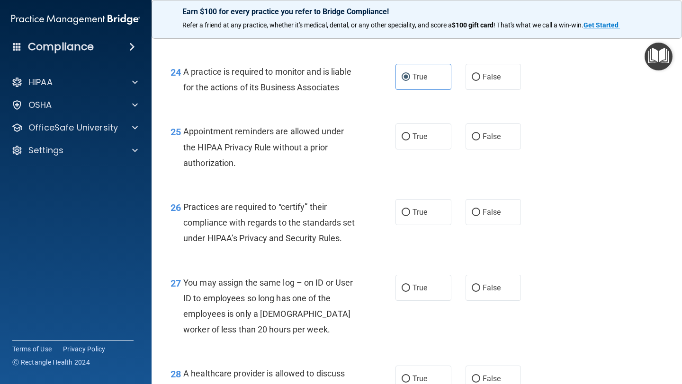
scroll to position [2067, 0]
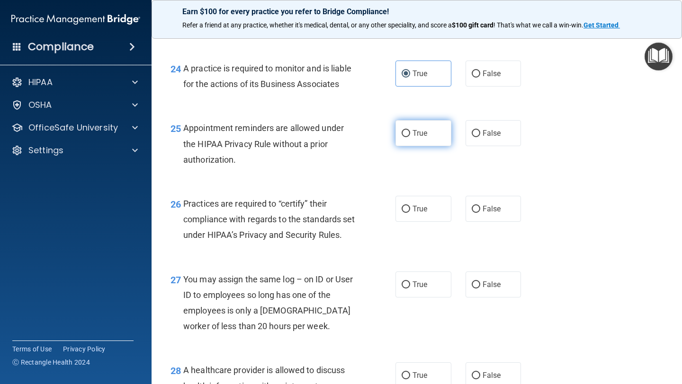
click at [426, 138] on label "True" at bounding box center [423, 133] width 56 height 26
click at [410, 137] on input "True" at bounding box center [405, 133] width 9 height 7
radio input "true"
click at [491, 142] on label "False" at bounding box center [493, 133] width 56 height 26
click at [480, 137] on input "False" at bounding box center [476, 133] width 9 height 7
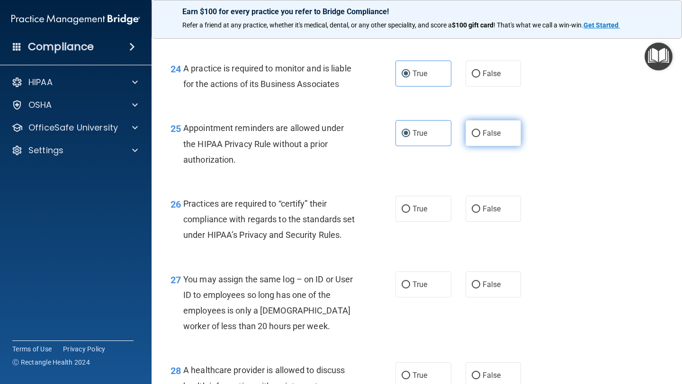
radio input "true"
radio input "false"
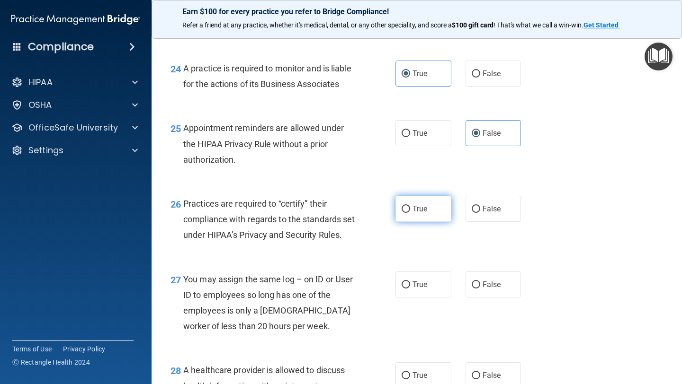
click at [416, 208] on span "True" at bounding box center [419, 209] width 15 height 9
click at [410, 208] on input "True" at bounding box center [405, 209] width 9 height 7
radio input "true"
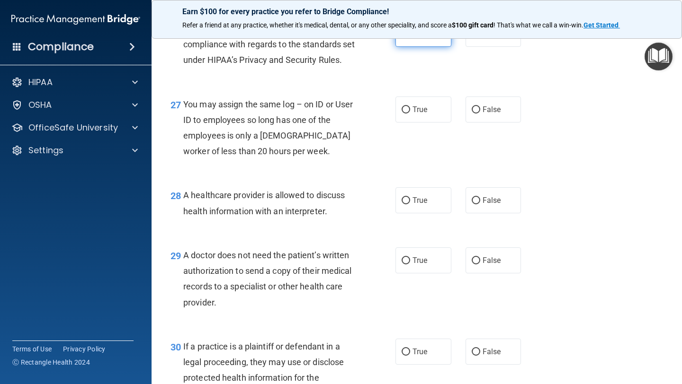
scroll to position [2246, 0]
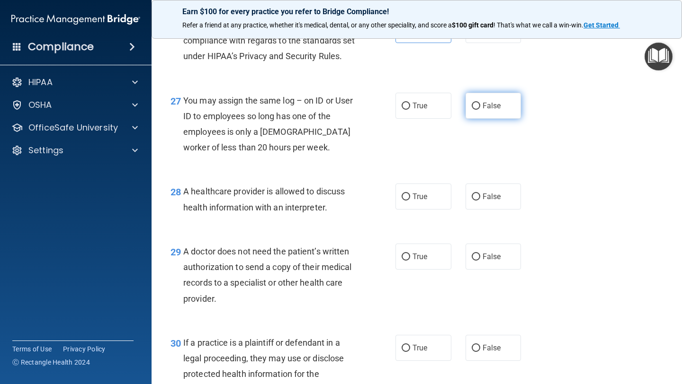
click at [483, 119] on label "False" at bounding box center [493, 106] width 56 height 26
click at [480, 110] on input "False" at bounding box center [476, 106] width 9 height 7
radio input "true"
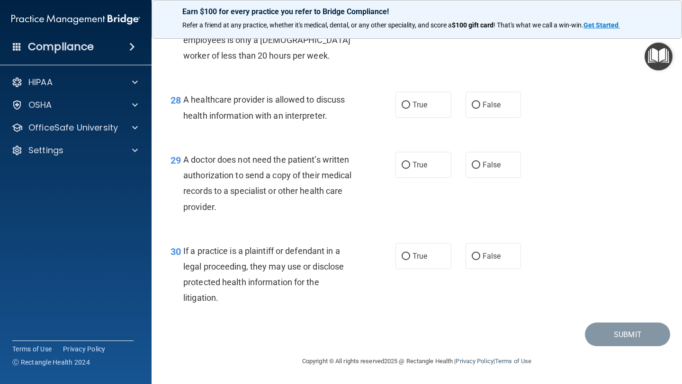
scroll to position [2342, 0]
click at [422, 109] on span "True" at bounding box center [419, 104] width 15 height 9
click at [410, 109] on input "True" at bounding box center [405, 105] width 9 height 7
radio input "true"
click at [473, 171] on label "False" at bounding box center [493, 165] width 56 height 26
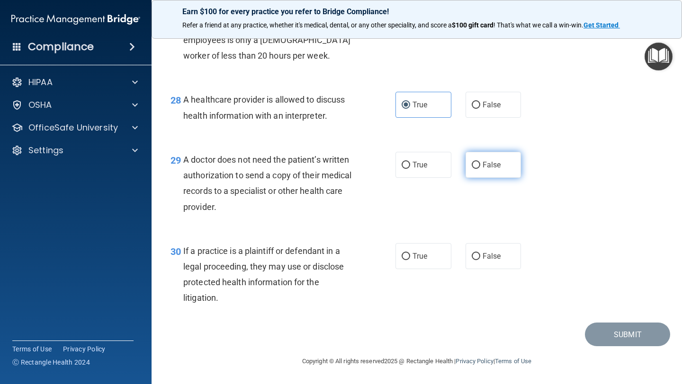
click at [473, 169] on input "False" at bounding box center [476, 165] width 9 height 7
radio input "true"
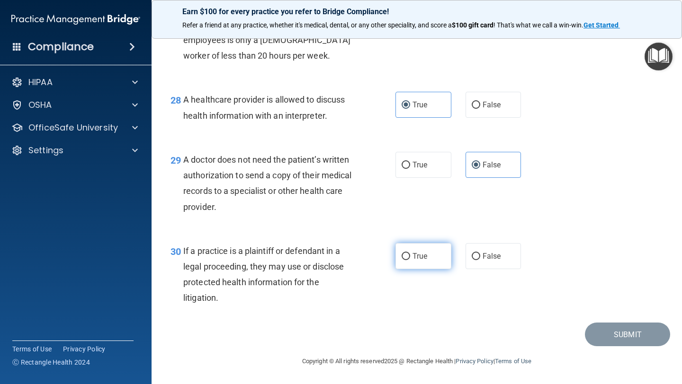
click at [412, 257] on span "True" at bounding box center [419, 256] width 15 height 9
click at [410, 257] on input "True" at bounding box center [405, 256] width 9 height 7
radio input "true"
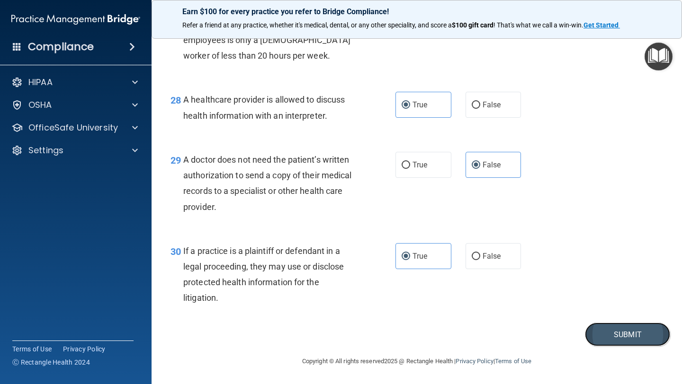
click at [614, 339] on button "Submit" at bounding box center [627, 335] width 85 height 24
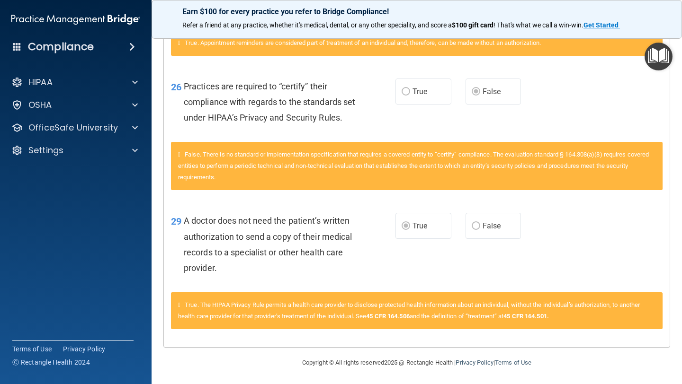
scroll to position [2887, 0]
